Goal: Communication & Community: Answer question/provide support

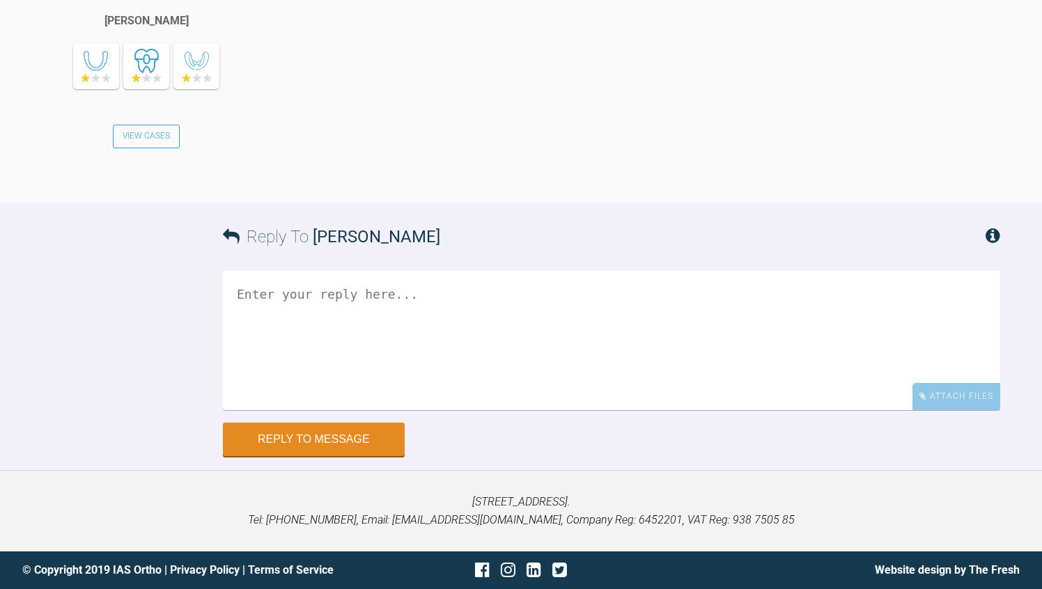
scroll to position [7650, 0]
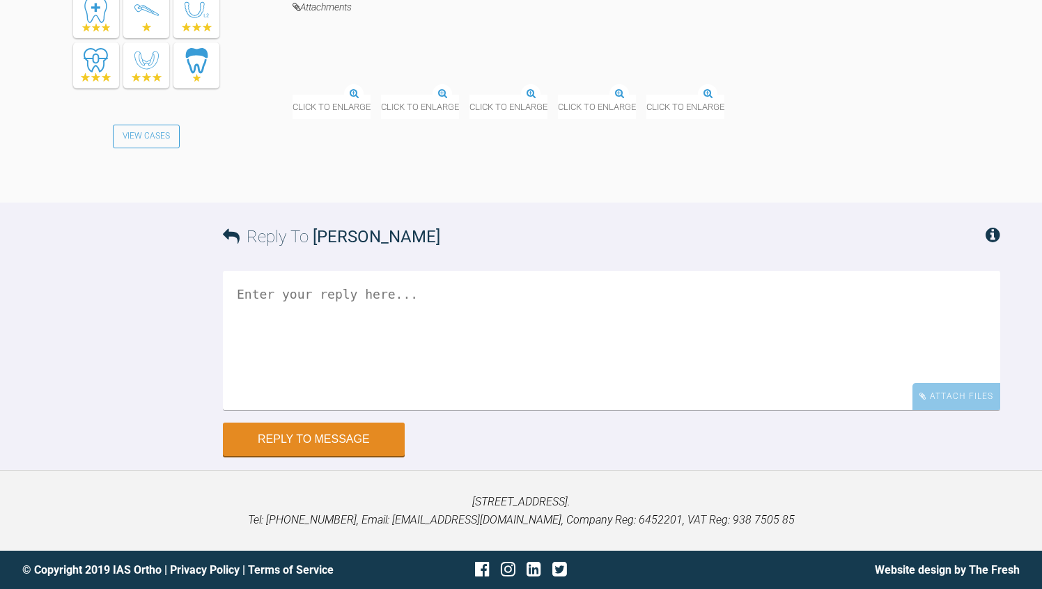
scroll to position [15905, 0]
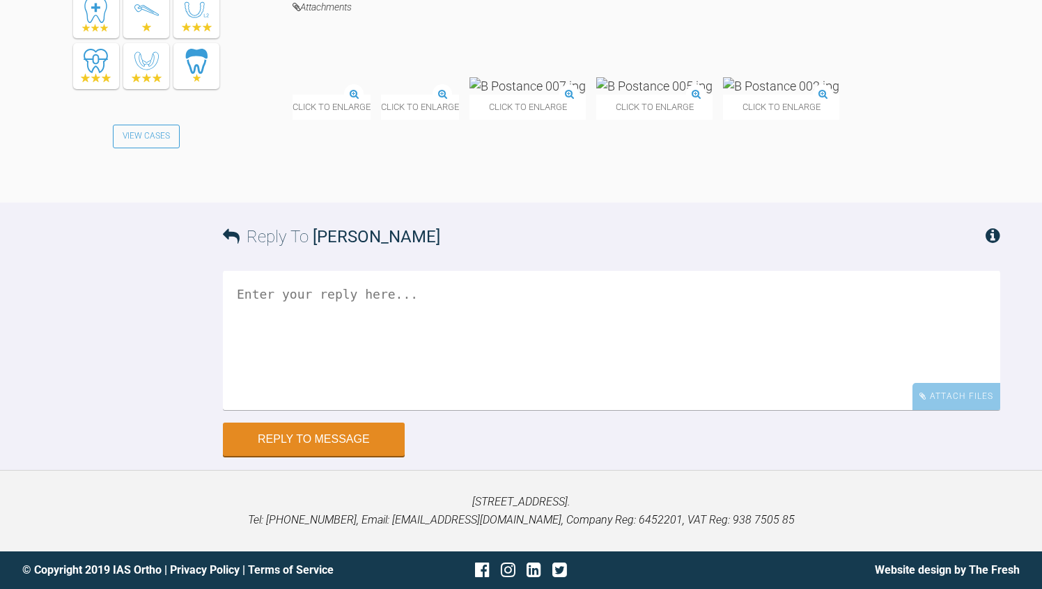
click at [296, 410] on textarea at bounding box center [611, 340] width 777 height 139
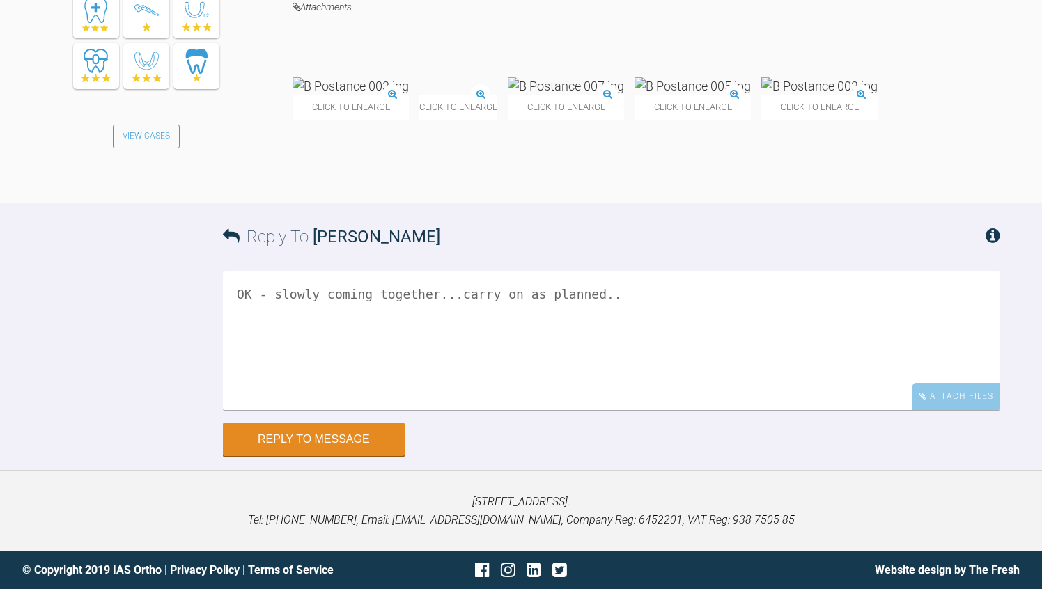
type textarea "OK - slowly coming together...carry on as planned.."
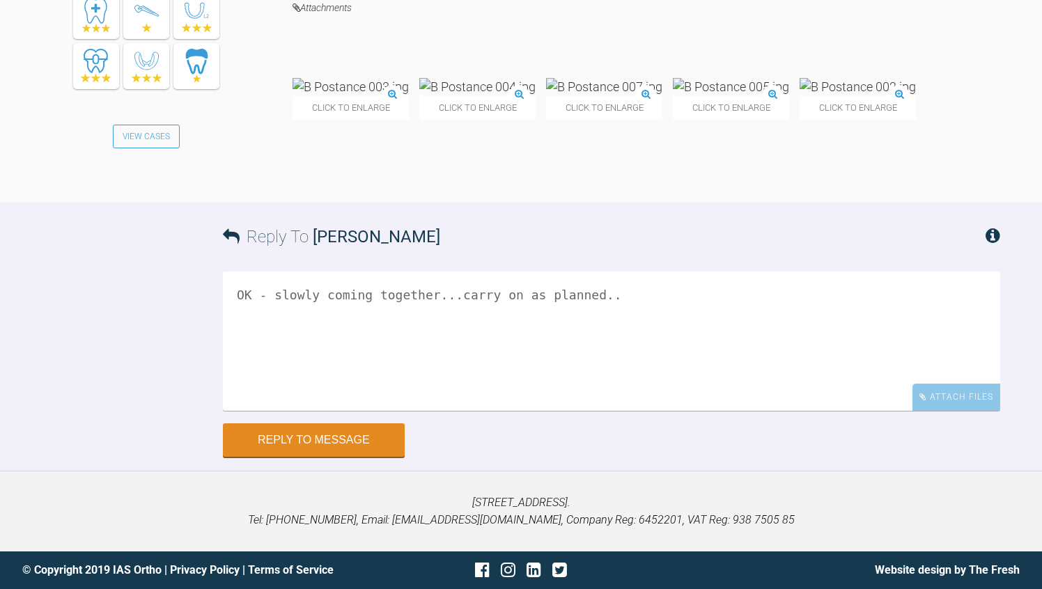
click at [125, 456] on div "Reply To [PERSON_NAME] OK - slowly coming together...carry on as planned.. Atta…" at bounding box center [521, 329] width 1042 height 253
click at [335, 458] on button "Reply to Message" at bounding box center [314, 441] width 182 height 33
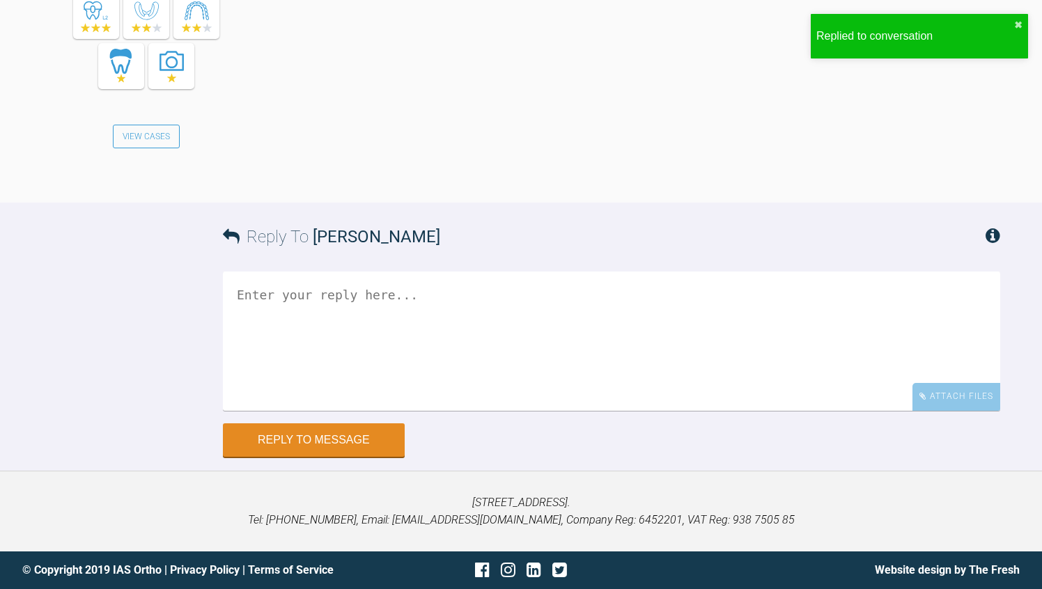
scroll to position [16623, 0]
